Goal: Information Seeking & Learning: Learn about a topic

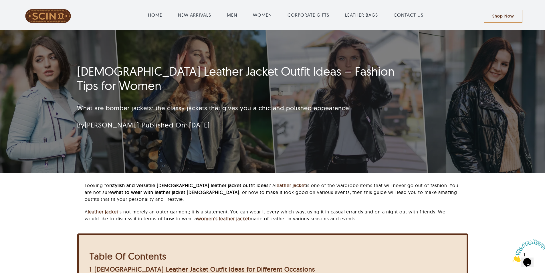
click at [464, 69] on div "Female Leather Jacket Outfit Ideas – Fashion Tips for Women What are bomber jac…" at bounding box center [272, 101] width 406 height 143
